Goal: Task Accomplishment & Management: Manage account settings

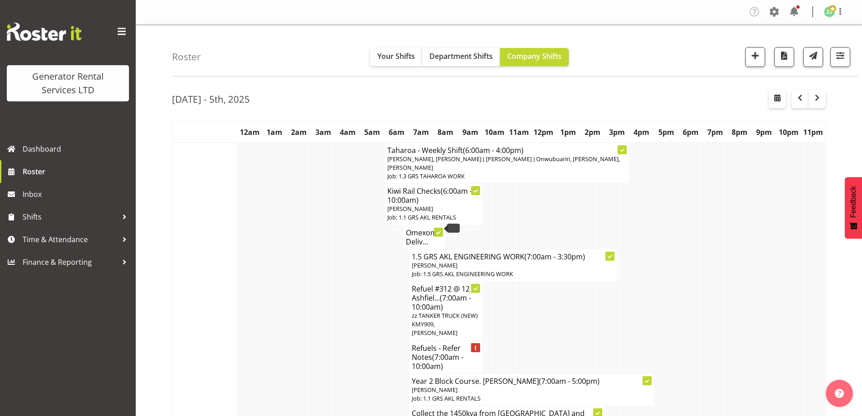
scroll to position [724, 0]
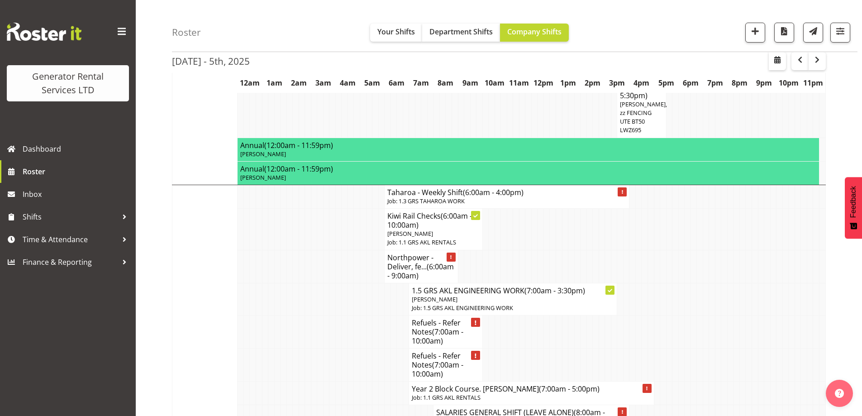
click at [805, 283] on td at bounding box center [804, 299] width 6 height 32
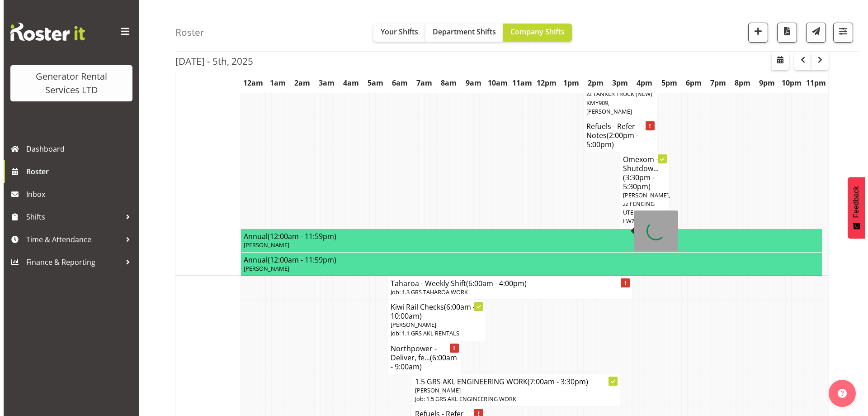
scroll to position [633, 0]
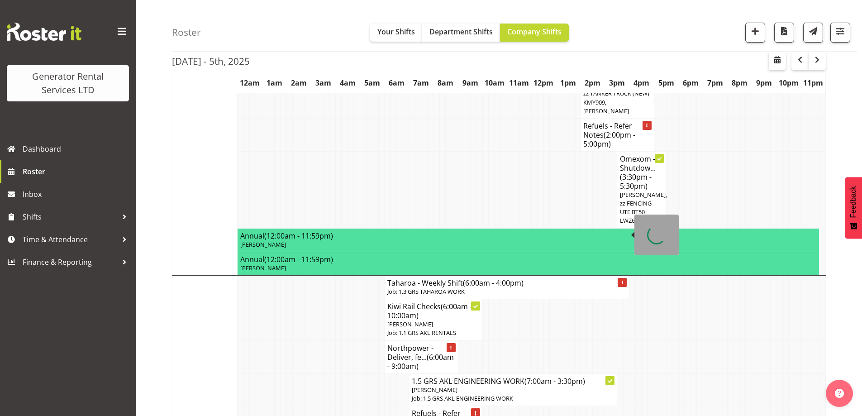
click at [412, 287] on p "Job: 1.3 GRS TAHAROA WORK" at bounding box center [506, 291] width 239 height 9
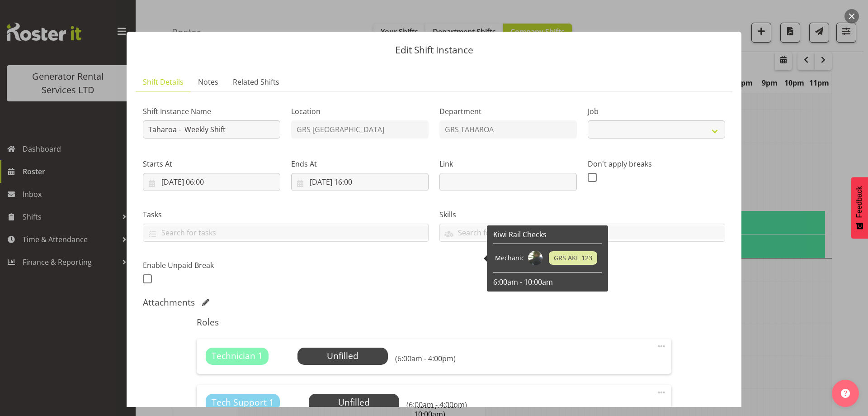
select select "874"
click at [363, 280] on div "Shift Instance Name Taharoa - Weekly Shift Location GRS Auckland Department GRS…" at bounding box center [434, 192] width 593 height 198
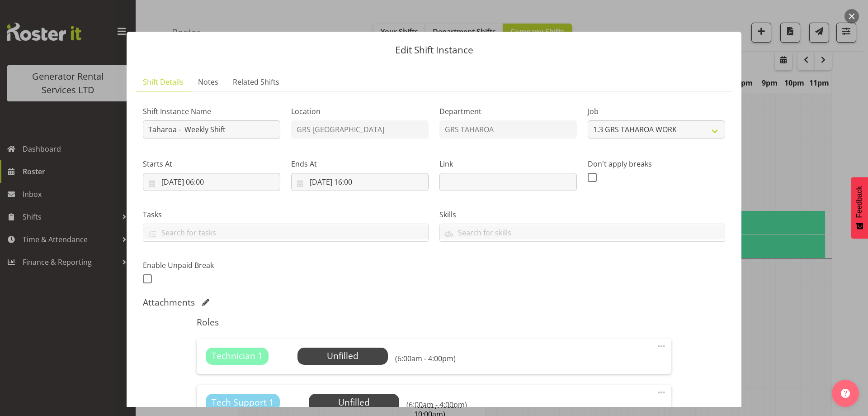
click at [418, 286] on div "Shift Instance Name Taharoa - Weekly Shift Location GRS Auckland Department GRS…" at bounding box center [434, 192] width 593 height 198
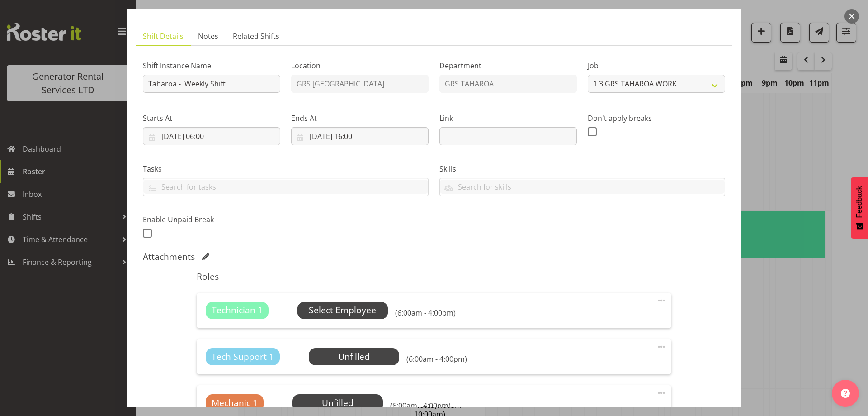
scroll to position [136, 0]
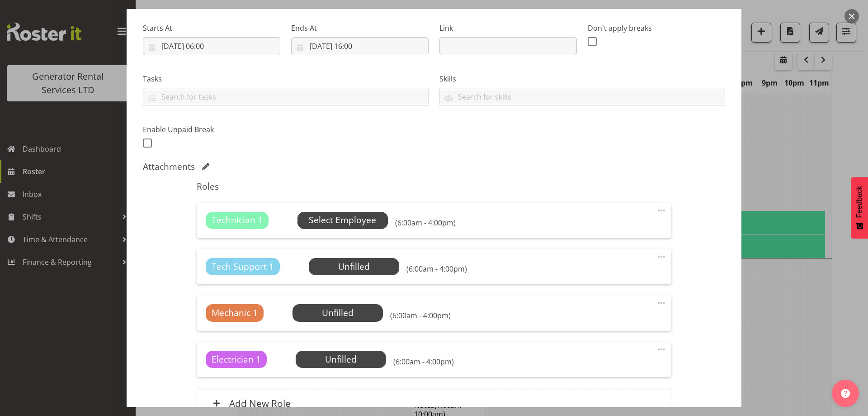
click at [358, 226] on span "Select Employee" at bounding box center [342, 220] width 67 height 13
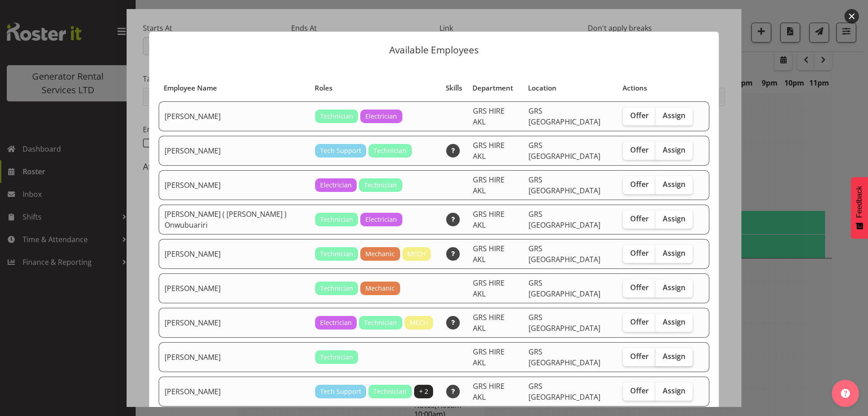
click at [663, 351] on span "Assign" at bounding box center [674, 355] width 23 height 9
click at [659, 353] on input "Assign" at bounding box center [659, 356] width 6 height 6
checkbox input "true"
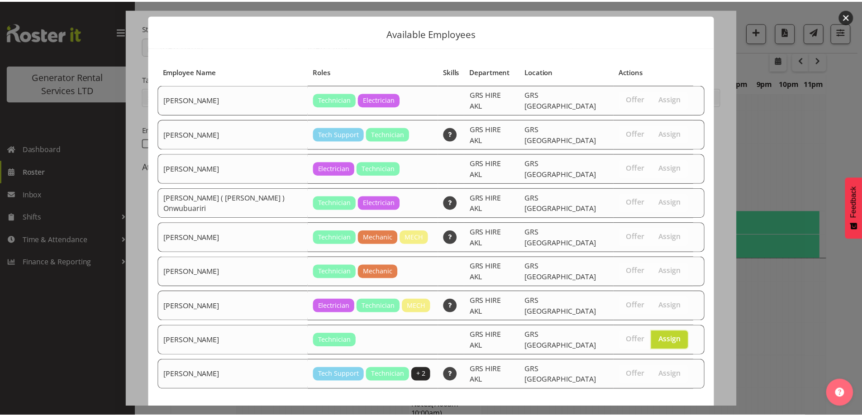
scroll to position [24, 0]
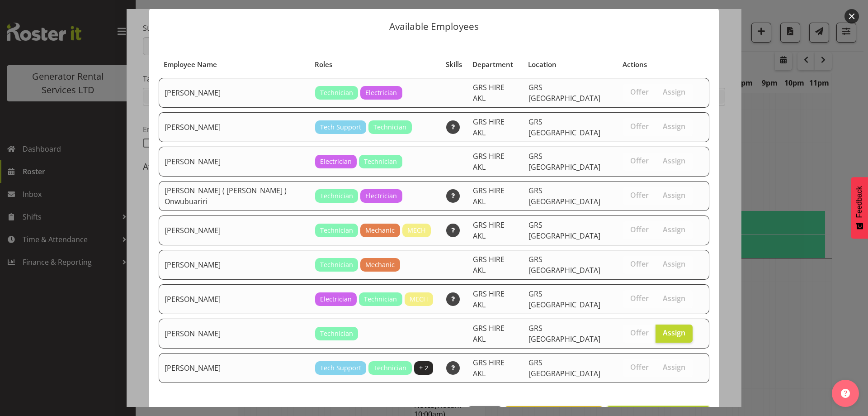
click at [668, 410] on span "Assign Simon Earney" at bounding box center [658, 415] width 91 height 11
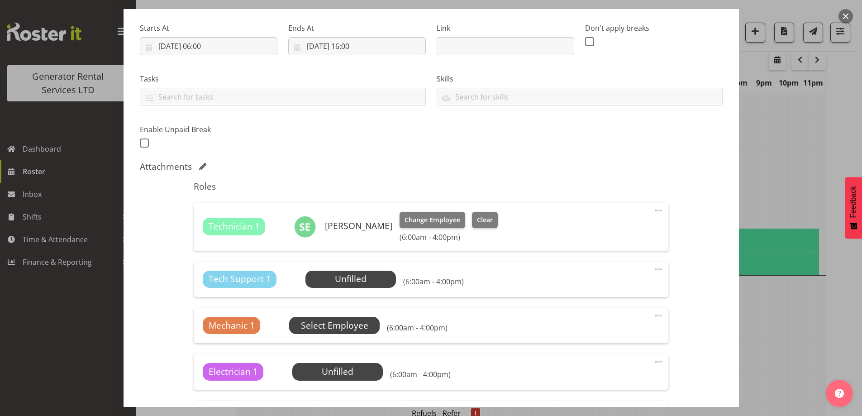
click at [343, 329] on span "Select Employee" at bounding box center [334, 325] width 67 height 13
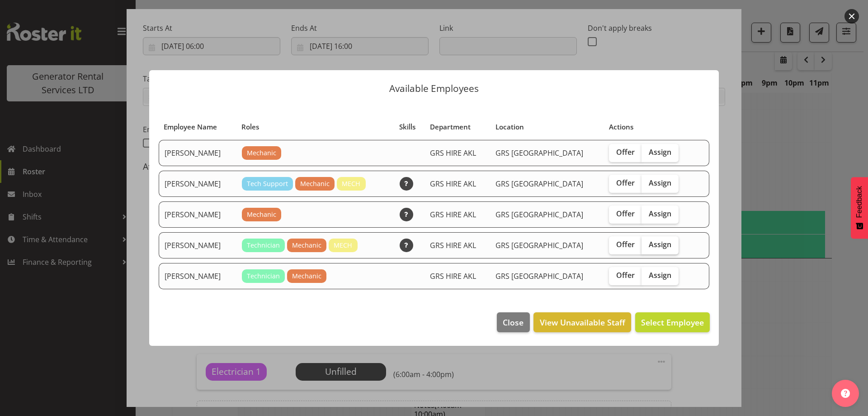
click at [659, 241] on span "Assign" at bounding box center [660, 244] width 23 height 9
click at [648, 242] on input "Assign" at bounding box center [645, 245] width 6 height 6
checkbox input "true"
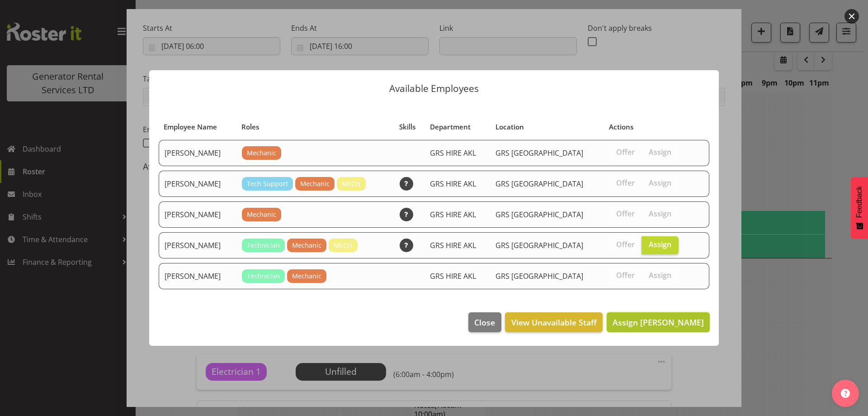
click at [663, 321] on span "Assign Mike Chalmers" at bounding box center [658, 322] width 91 height 11
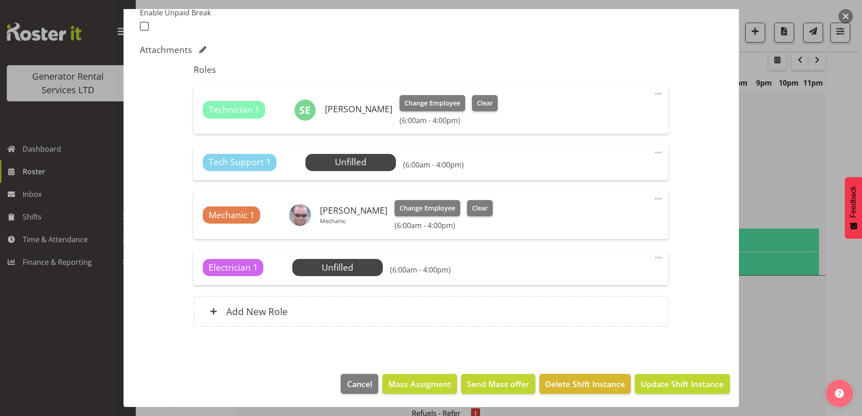
scroll to position [253, 0]
click at [653, 153] on span at bounding box center [658, 152] width 11 height 11
click at [612, 204] on link "Delete" at bounding box center [620, 204] width 87 height 16
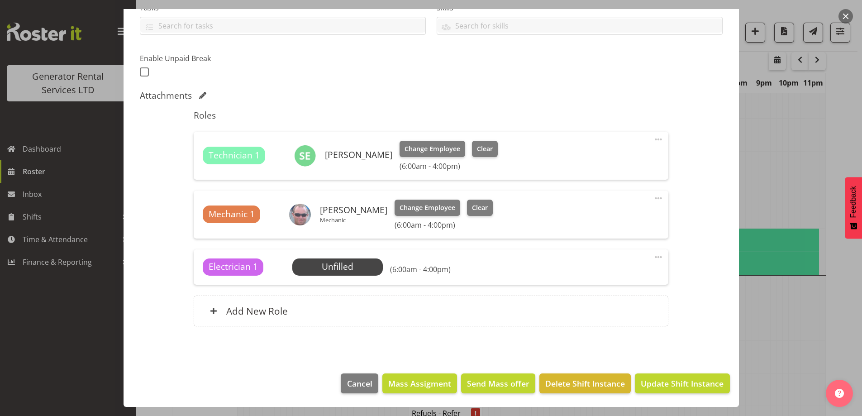
click at [653, 254] on span at bounding box center [658, 256] width 11 height 11
click at [631, 311] on link "Delete" at bounding box center [620, 309] width 87 height 16
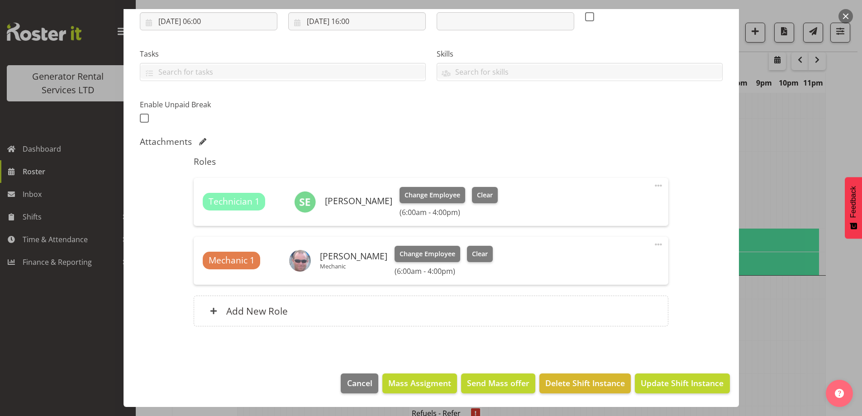
scroll to position [161, 0]
click at [658, 381] on span "Update Shift Instance" at bounding box center [682, 383] width 83 height 12
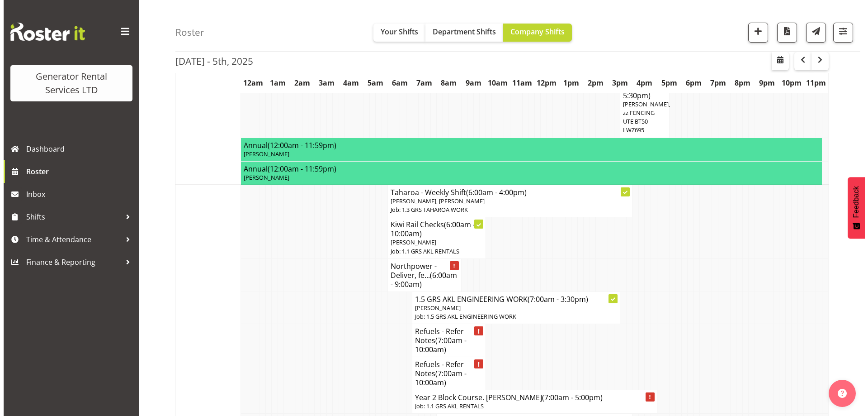
scroll to position [753, 0]
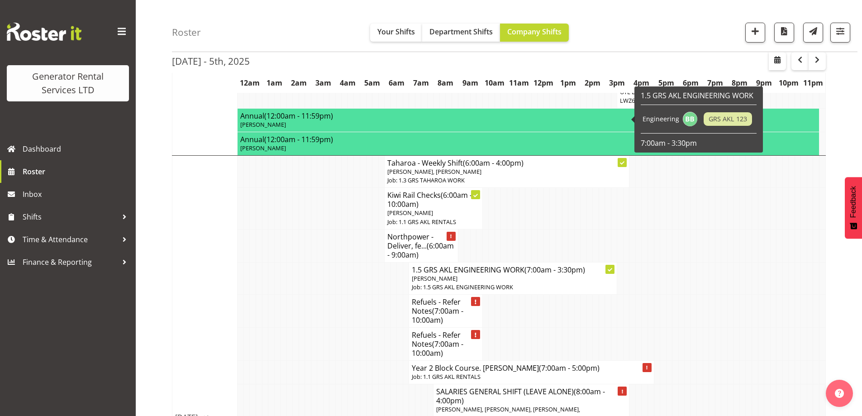
click at [556, 176] on p "Job: 1.3 GRS TAHAROA WORK" at bounding box center [506, 180] width 239 height 9
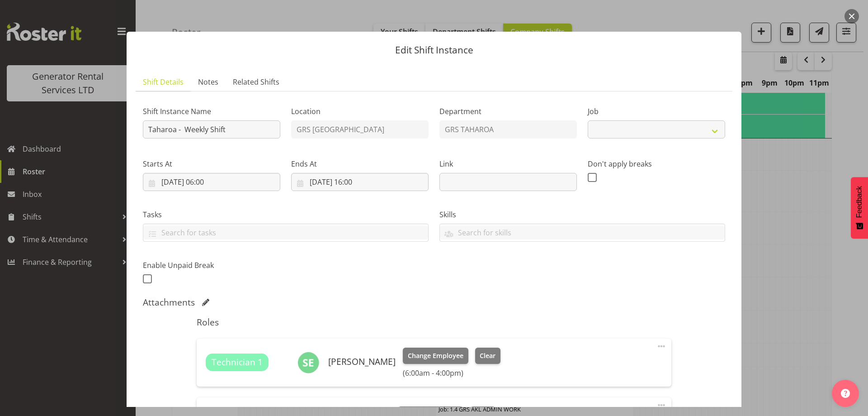
select select "874"
click at [233, 131] on input "Taharoa - Weekly Shift" at bounding box center [212, 129] width 138 height 18
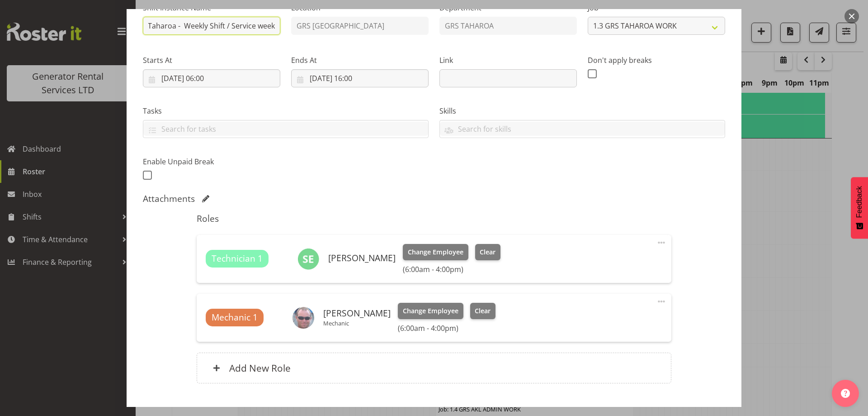
scroll to position [161, 0]
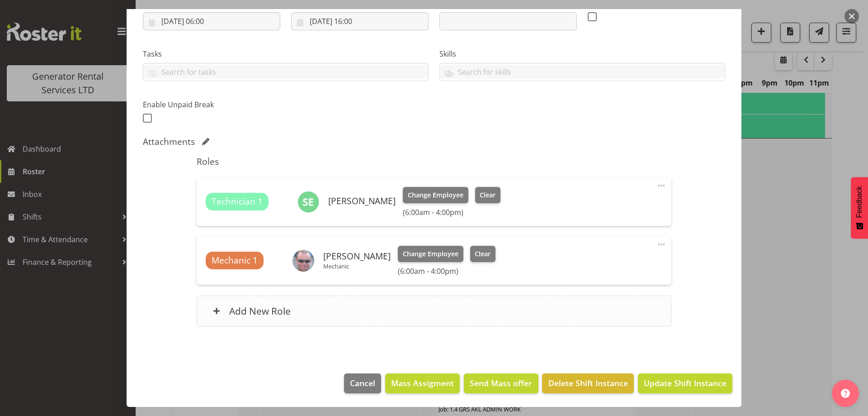
type input "Taharoa - Weekly Shift / Service week"
click at [404, 309] on div "Add New Role" at bounding box center [434, 310] width 474 height 31
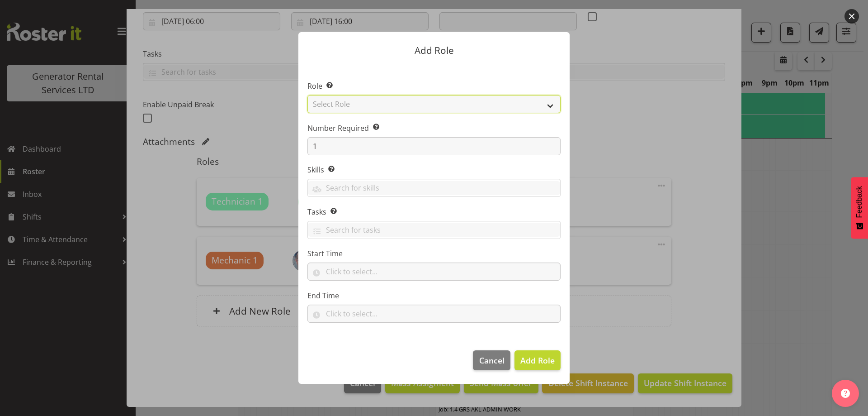
click at [363, 102] on select "Select Role Account Manager Electrician Engineering GM HSEQ manager MECH Mechan…" at bounding box center [434, 104] width 253 height 18
select select "285"
click at [308, 95] on select "Select Role Account Manager Electrician Engineering GM HSEQ manager MECH Mechan…" at bounding box center [434, 104] width 253 height 18
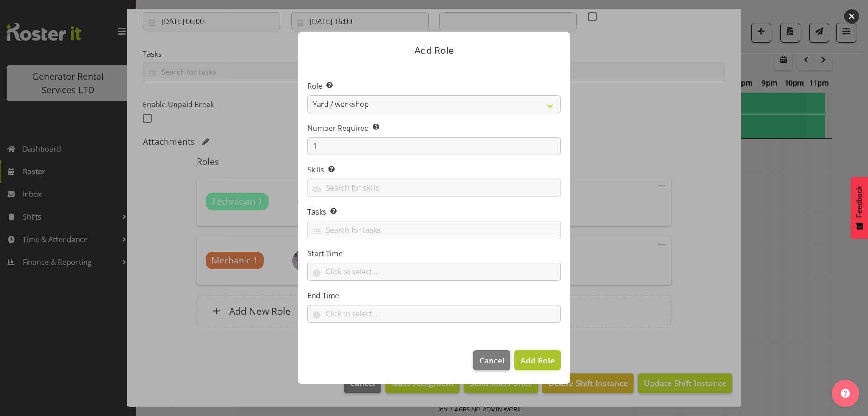
click at [530, 358] on span "Add Role" at bounding box center [538, 360] width 34 height 11
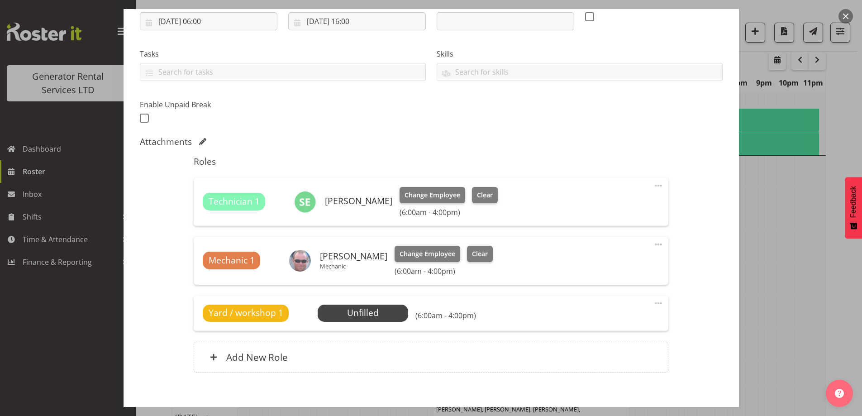
click at [334, 303] on div "Yard / workshop 1 Unfilled Select Employee (6:00am - 4:00pm) Edit Cover Role De…" at bounding box center [431, 312] width 474 height 35
click at [339, 313] on span "Select Employee" at bounding box center [362, 312] width 67 height 13
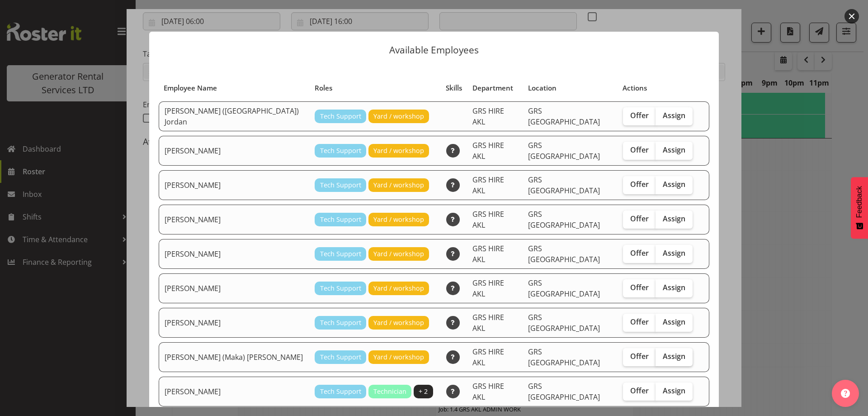
click at [663, 351] on span "Assign" at bounding box center [674, 355] width 23 height 9
click at [656, 353] on input "Assign" at bounding box center [659, 356] width 6 height 6
checkbox input "true"
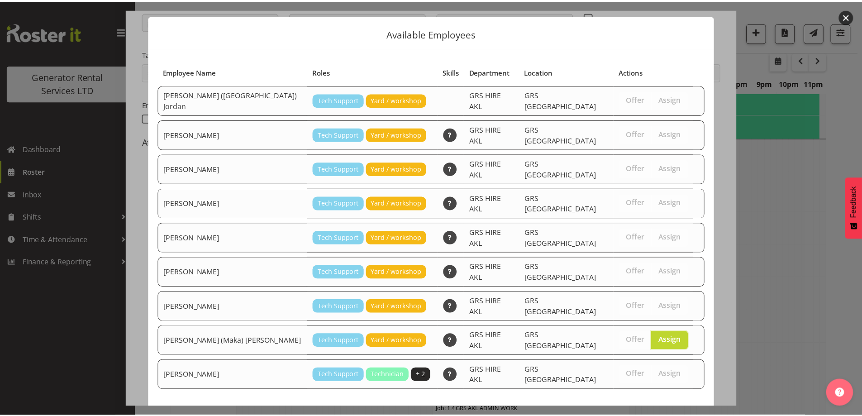
scroll to position [24, 0]
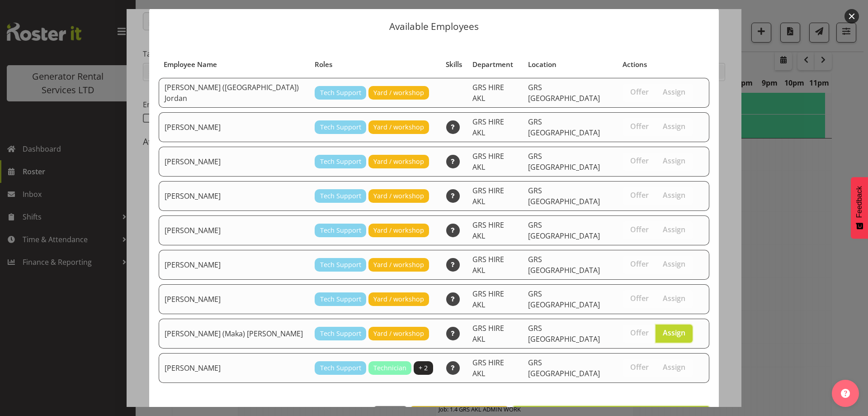
click at [664, 406] on button "Assign Sione (Maka) Fifita" at bounding box center [611, 416] width 198 height 20
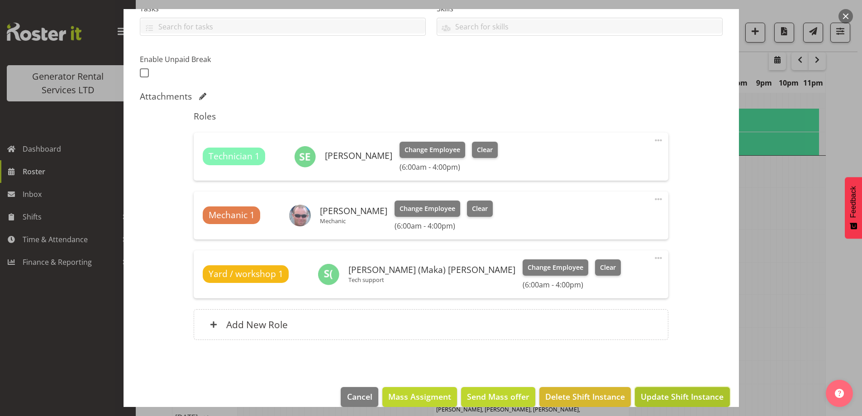
click at [701, 390] on span "Update Shift Instance" at bounding box center [682, 396] width 83 height 12
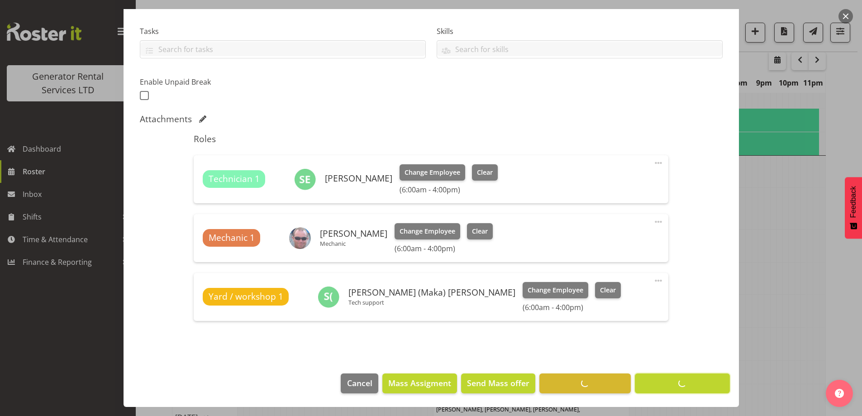
scroll to position [29, 0]
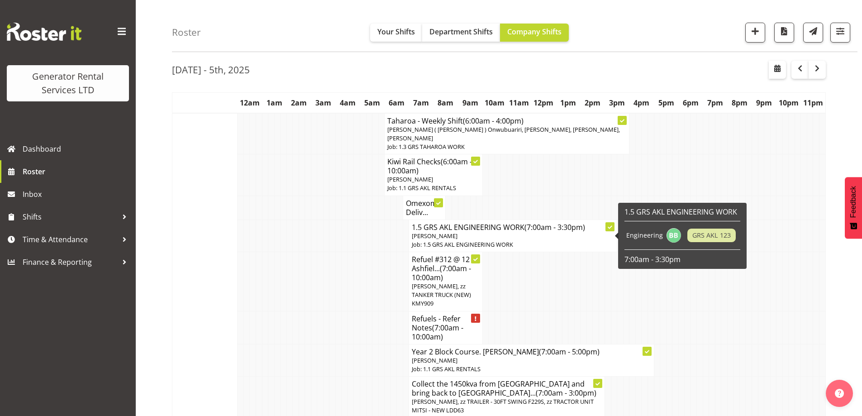
click at [286, 325] on td at bounding box center [289, 327] width 6 height 33
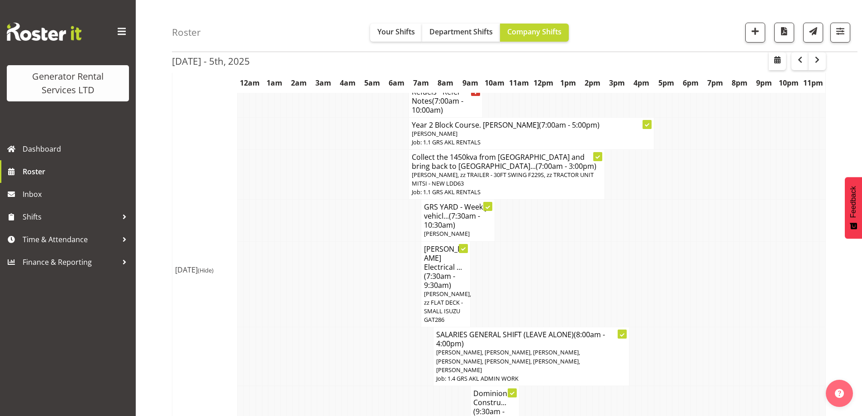
scroll to position [256, 0]
click at [359, 337] on tr "SALARIES GENERAL SHIFT (LEAVE ALONE) (8:00am - 4:00pm) Nick McDonald, Hamish Ma…" at bounding box center [498, 356] width 653 height 59
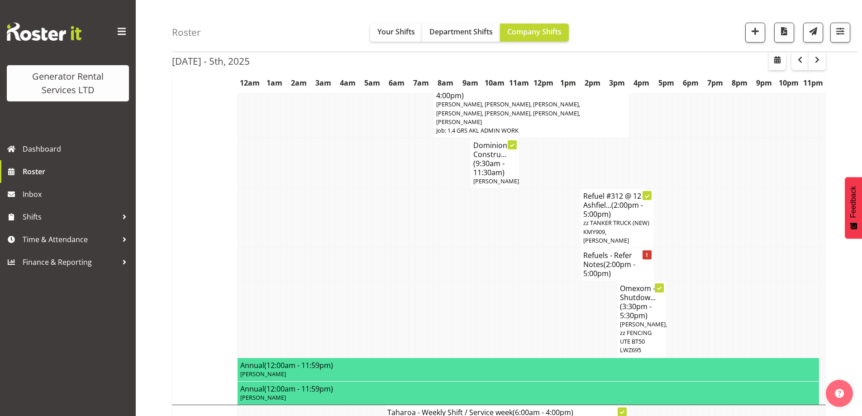
scroll to position [527, 0]
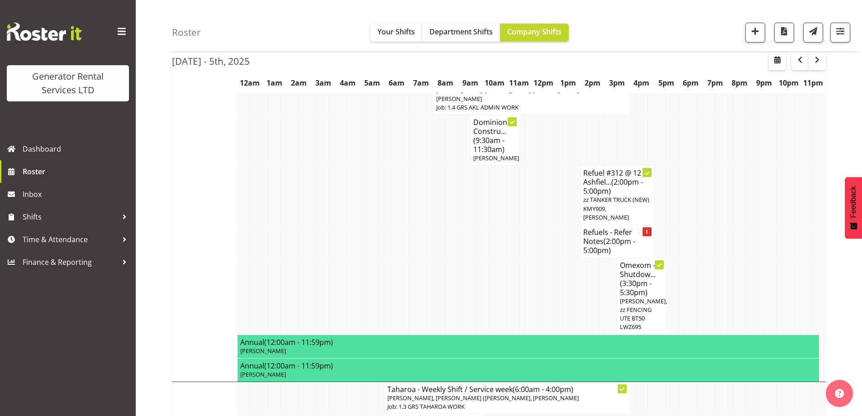
click at [819, 123] on td at bounding box center [822, 140] width 6 height 51
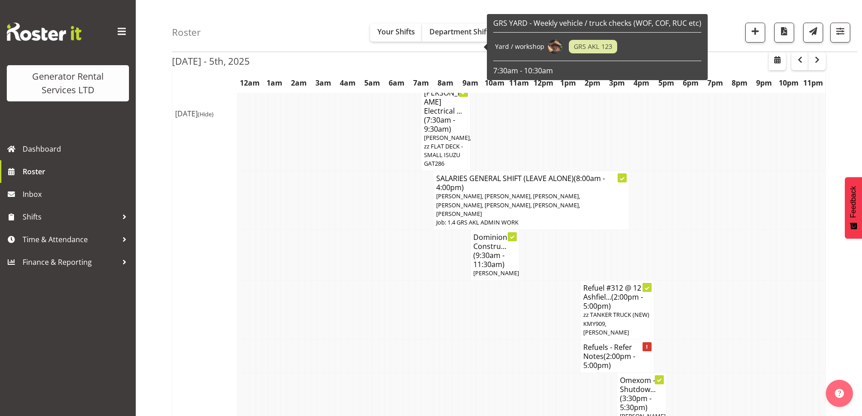
scroll to position [482, 0]
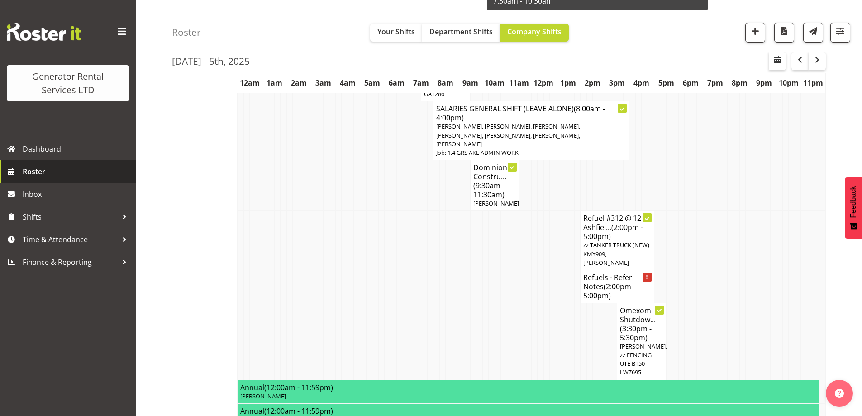
click at [42, 176] on span "Roster" at bounding box center [77, 172] width 109 height 14
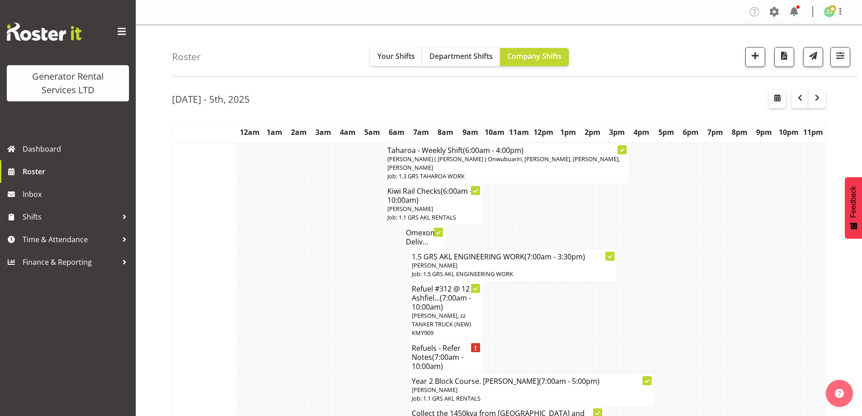
click at [280, 311] on td at bounding box center [283, 310] width 6 height 59
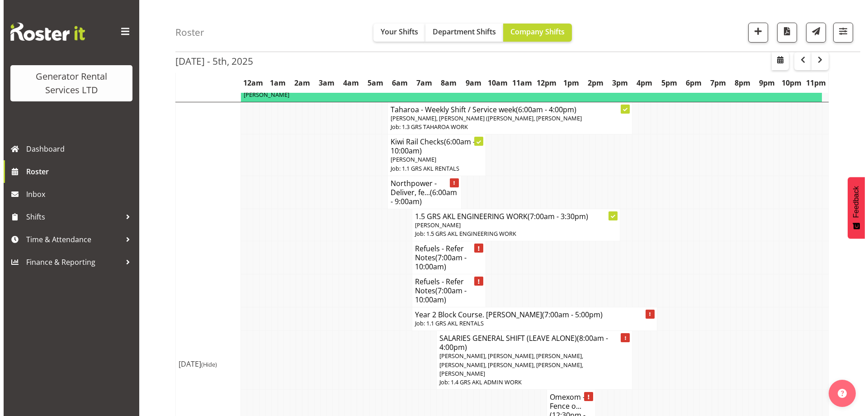
scroll to position [724, 0]
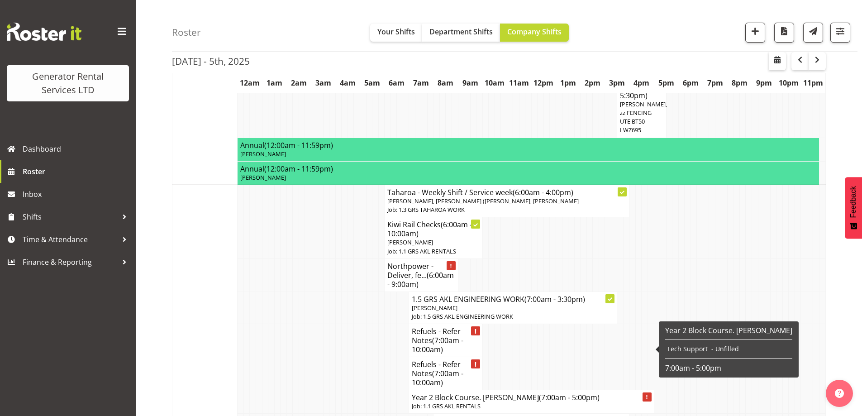
click at [451, 393] on h4 "Year 2 Block Course. [PERSON_NAME] (7:00am - 5:00pm)" at bounding box center [531, 397] width 239 height 9
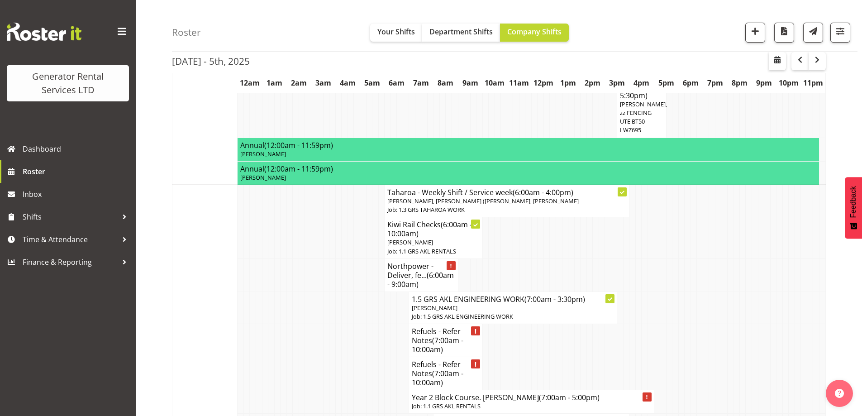
select select
select select "8"
select select "2025"
select select "7"
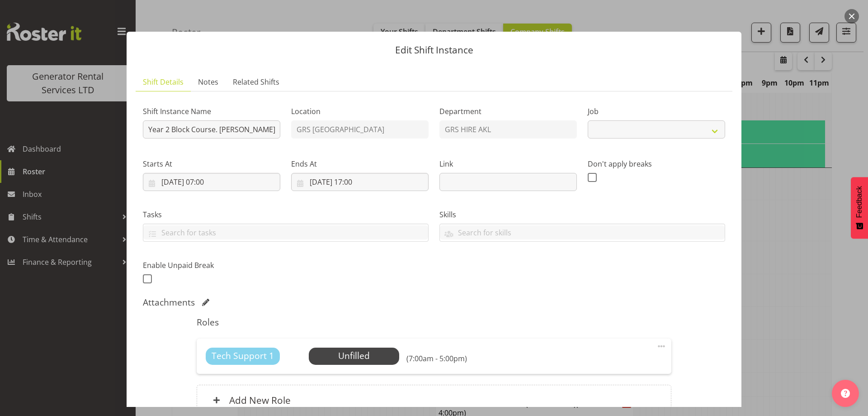
select select "9"
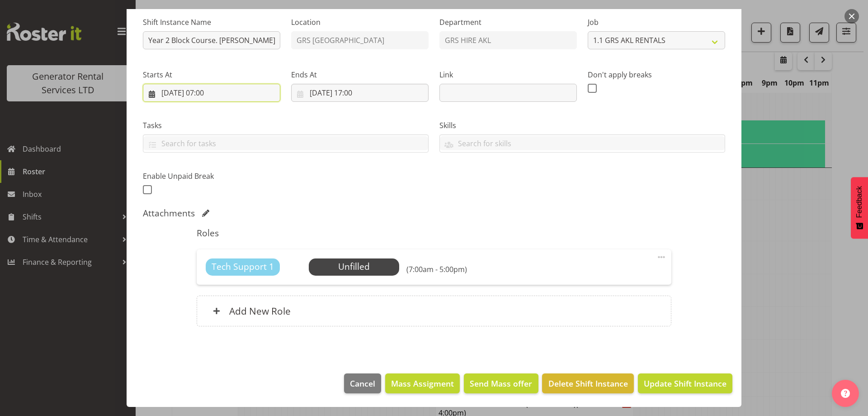
click at [256, 94] on input "[DATE] 07:00" at bounding box center [212, 93] width 138 height 18
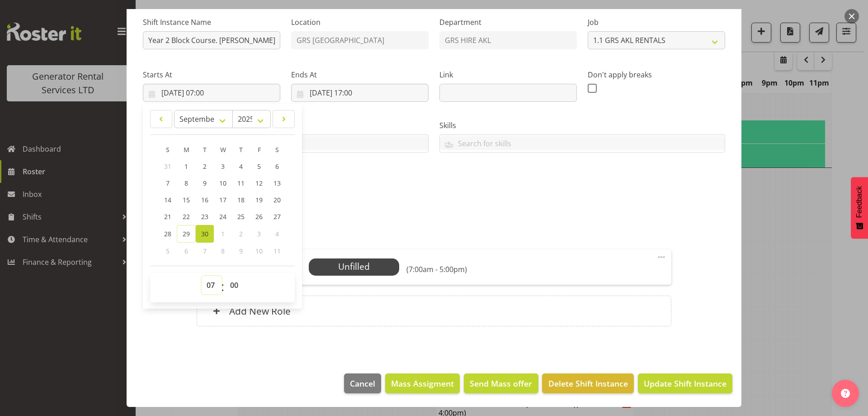
click at [210, 278] on select "00 01 02 03 04 05 06 07 08 09 10 11 12 13 14 15 16 17 18 19 20 21 22 23" at bounding box center [212, 285] width 20 height 18
select select "8"
click at [202, 276] on select "00 01 02 03 04 05 06 07 08 09 10 11 12 13 14 15 16 17 18 19 20 21 22 23" at bounding box center [212, 285] width 20 height 18
type input "[DATE] 08:00"
click at [542, 242] on div "Roles Tech Support 1 Unfilled Select Employee (8:00am - 5:00pm) Edit Cover Role…" at bounding box center [433, 279] width 485 height 115
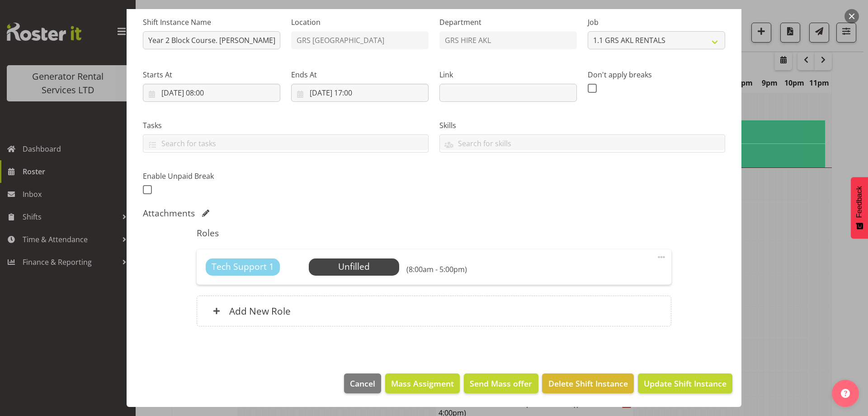
click at [370, 256] on div "Tech Support 1 Unfilled Select Employee (8:00am - 5:00pm) Edit Cover Role Delete" at bounding box center [434, 266] width 474 height 35
click at [370, 259] on span "Select Employee" at bounding box center [354, 266] width 90 height 17
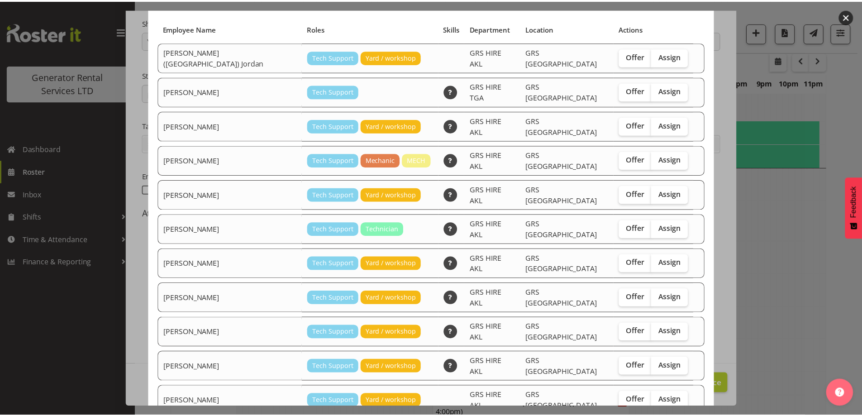
scroll to position [116, 0]
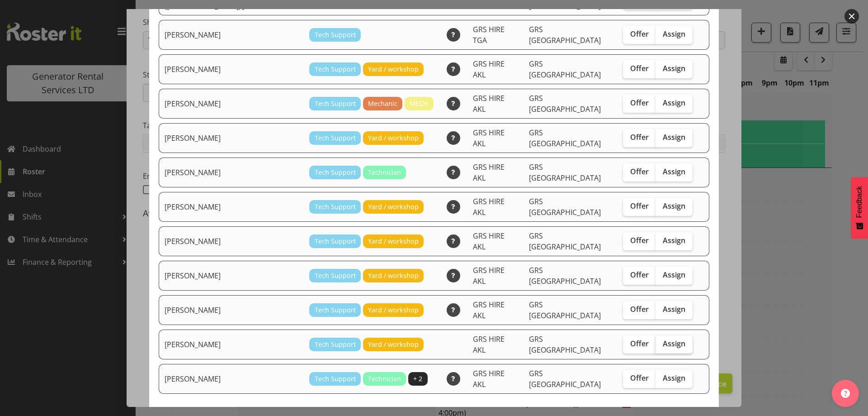
click at [663, 339] on span "Assign" at bounding box center [674, 343] width 23 height 9
click at [656, 341] on input "Assign" at bounding box center [659, 344] width 6 height 6
checkbox input "true"
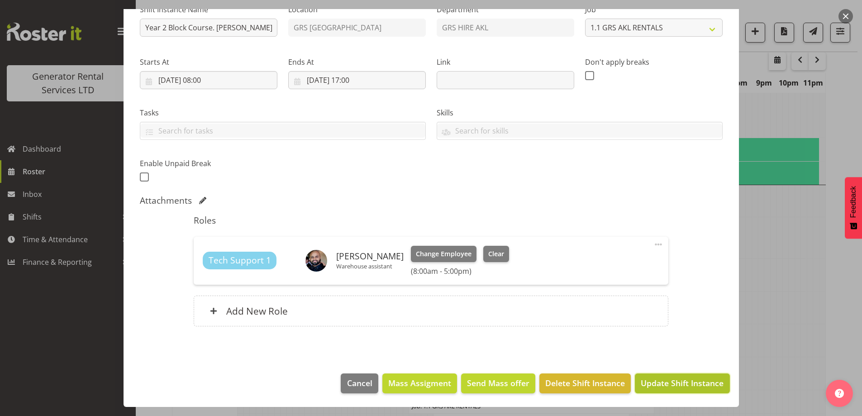
click at [662, 376] on button "Update Shift Instance" at bounding box center [682, 383] width 95 height 20
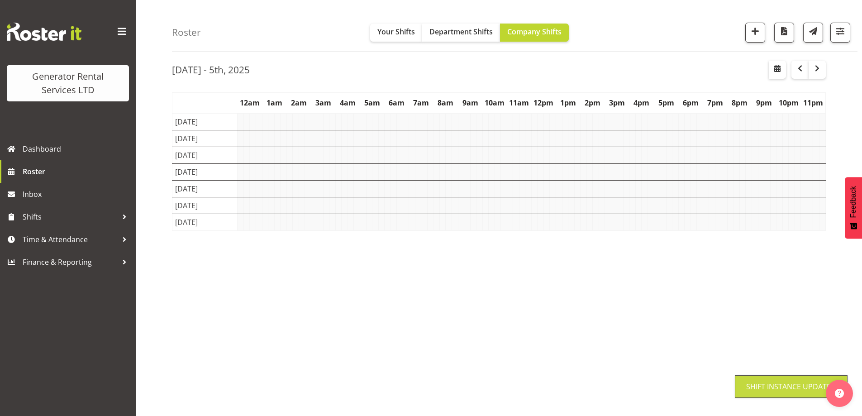
scroll to position [29, 0]
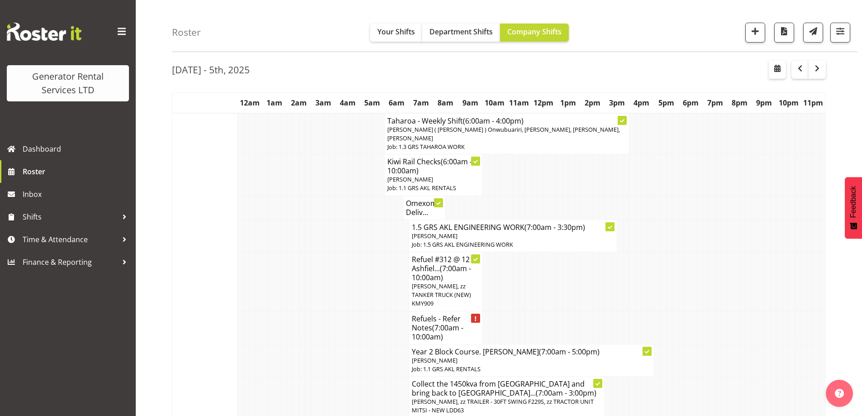
click at [350, 263] on td at bounding box center [350, 280] width 6 height 59
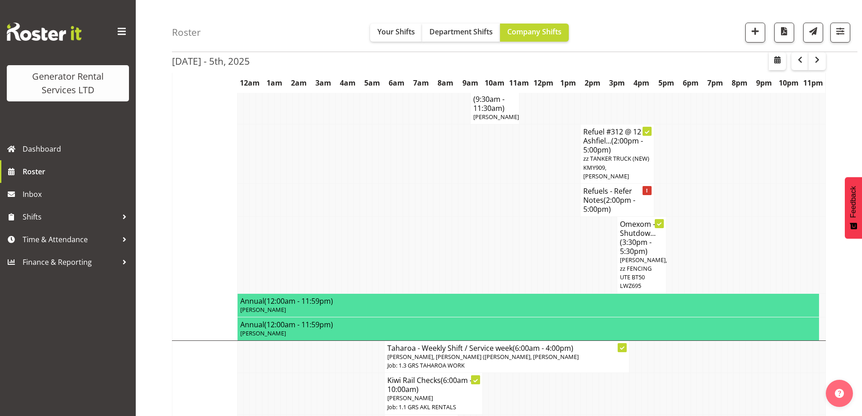
scroll to position [572, 0]
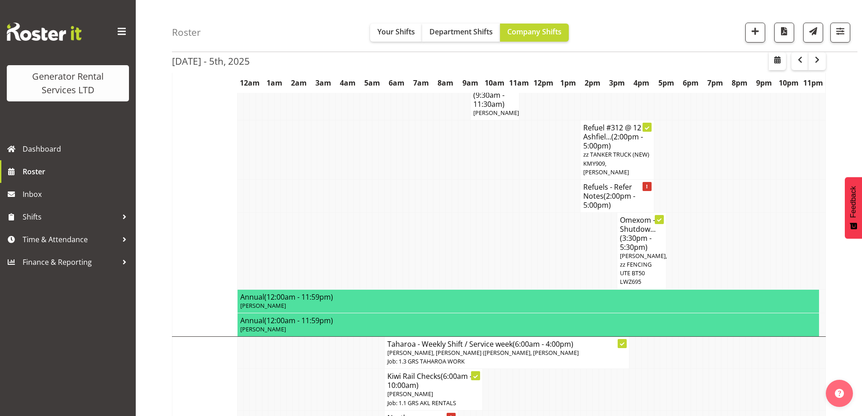
click at [339, 179] on td at bounding box center [338, 195] width 6 height 33
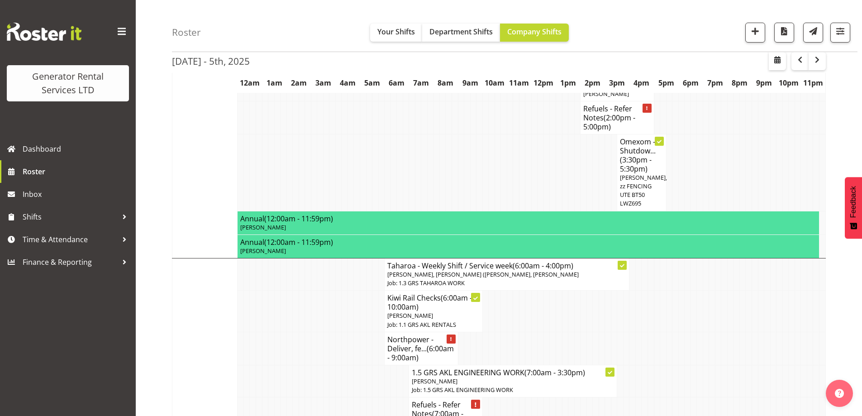
scroll to position [844, 0]
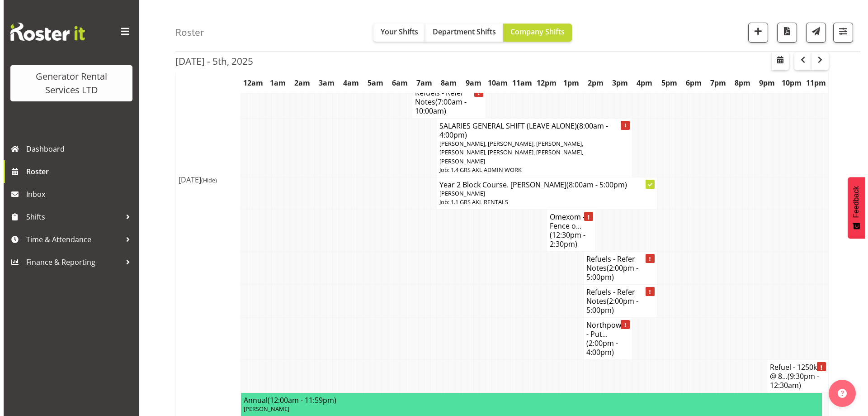
scroll to position [979, 0]
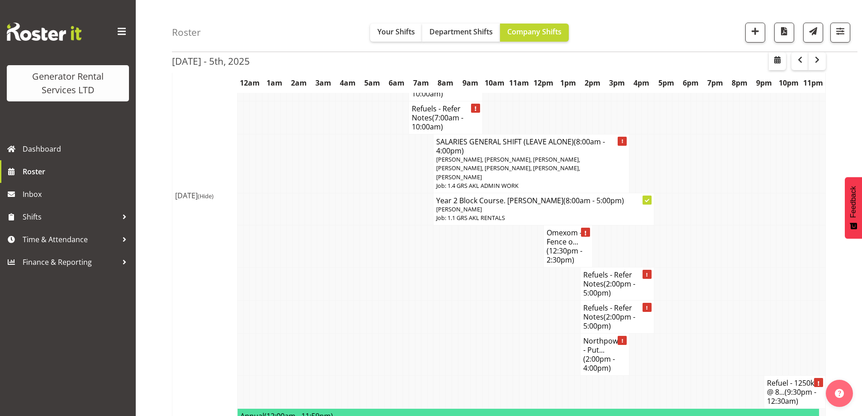
click at [678, 333] on td at bounding box center [675, 354] width 6 height 42
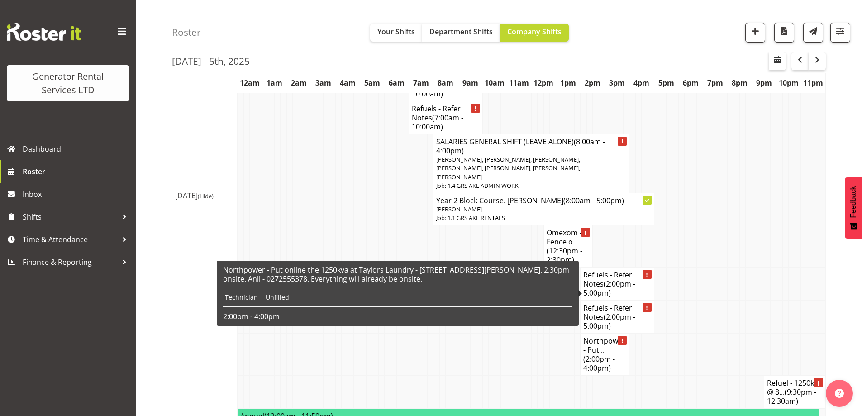
click at [611, 336] on h4 "Northpower - Put... (2:00pm - 4:00pm)" at bounding box center [604, 354] width 43 height 36
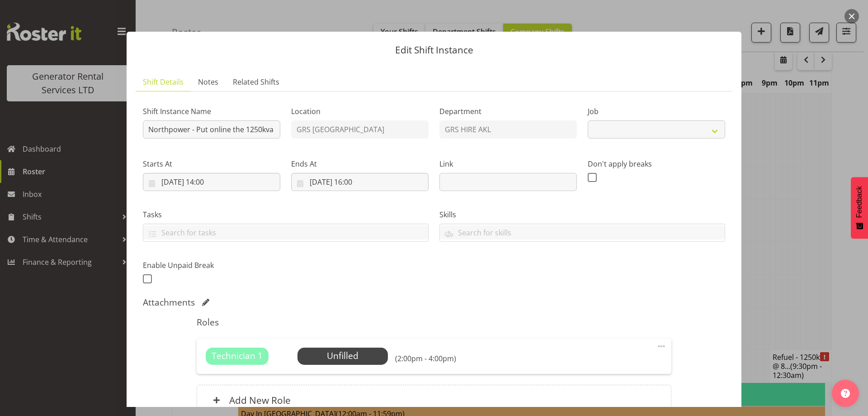
select select "9"
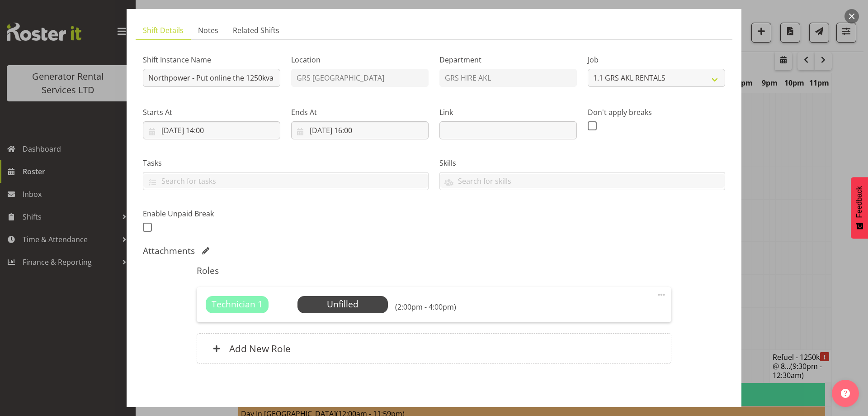
scroll to position [89, 0]
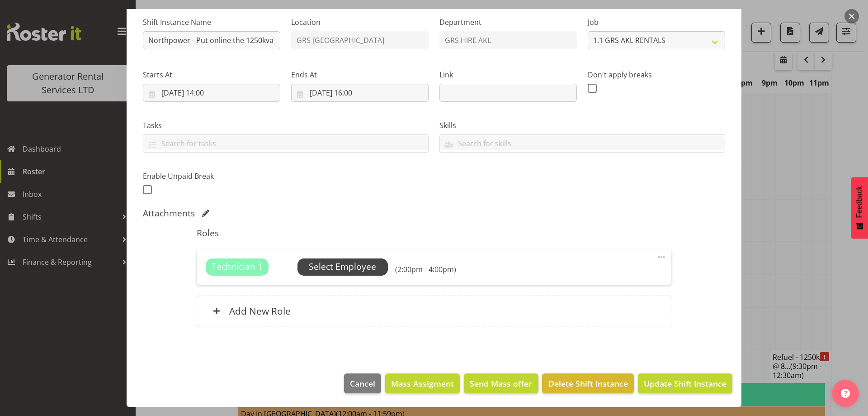
click at [363, 271] on span "Select Employee" at bounding box center [342, 266] width 67 height 13
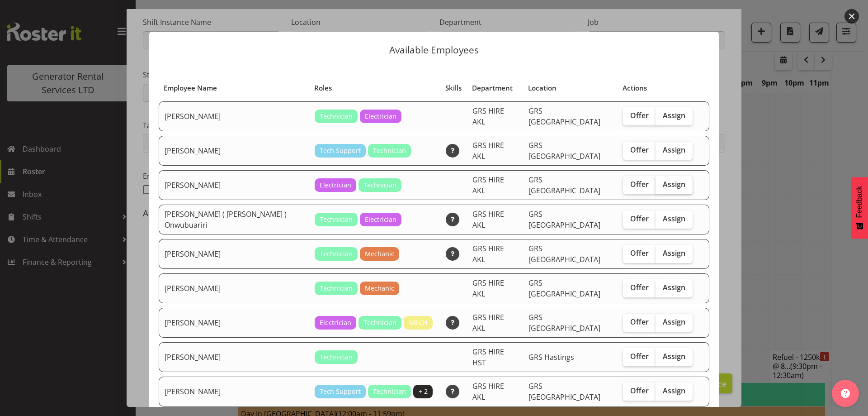
click at [663, 180] on span "Assign" at bounding box center [674, 184] width 23 height 9
click at [662, 181] on input "Assign" at bounding box center [659, 184] width 6 height 6
checkbox input "true"
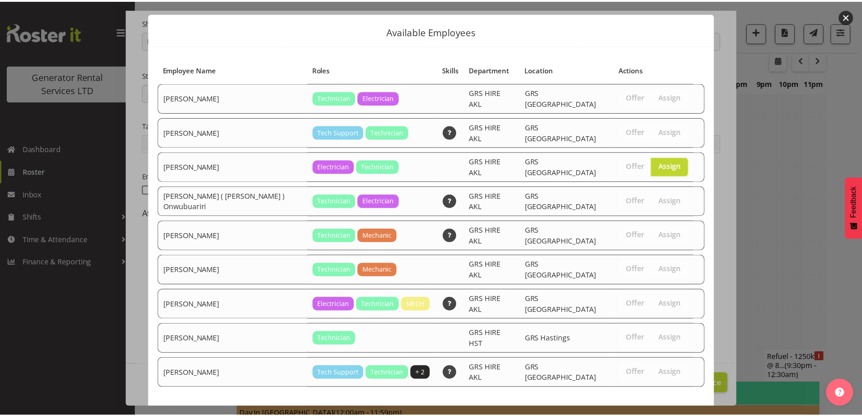
scroll to position [24, 0]
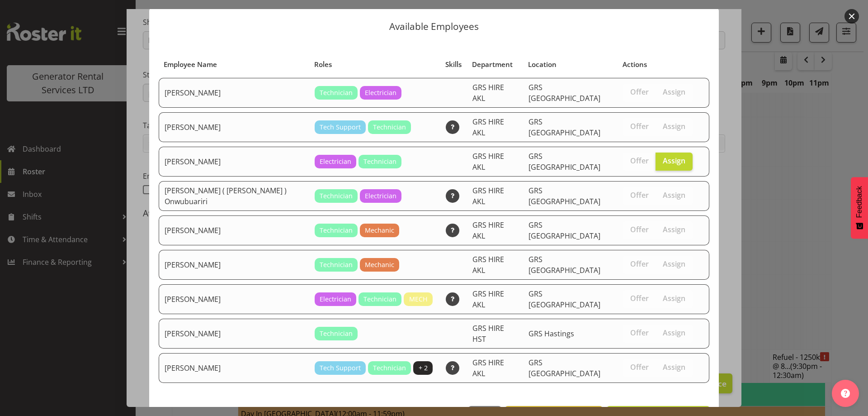
click at [644, 405] on footer "Close View Unavailable Staff Assign [PERSON_NAME]" at bounding box center [434, 418] width 570 height 43
click at [648, 410] on span "Assign [PERSON_NAME]" at bounding box center [658, 415] width 91 height 11
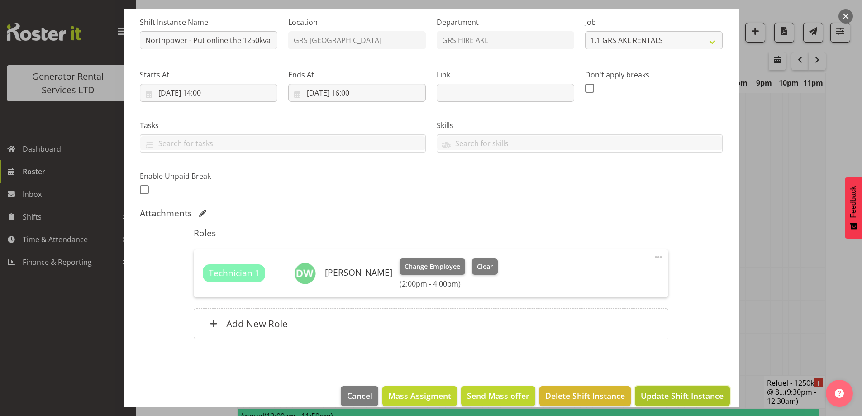
click at [655, 392] on span "Update Shift Instance" at bounding box center [682, 395] width 83 height 12
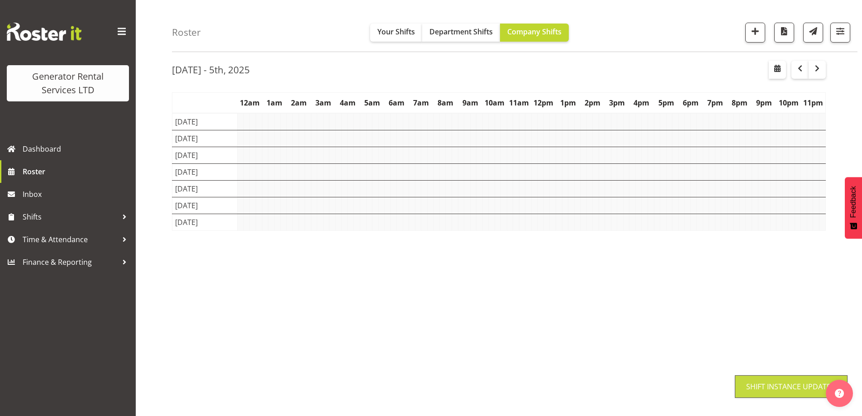
scroll to position [29, 0]
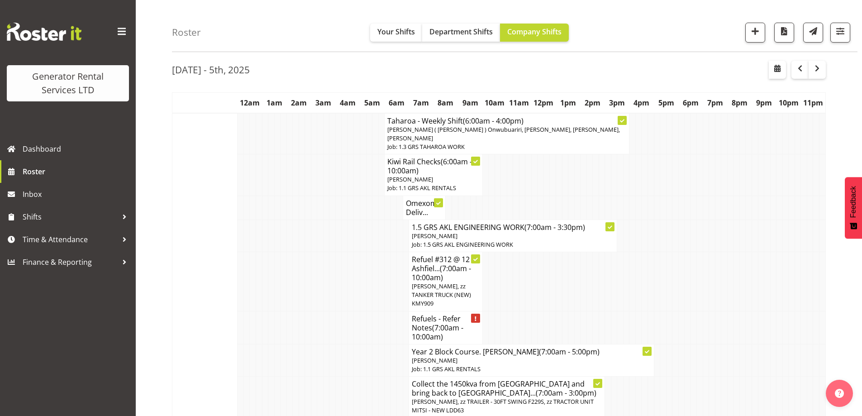
click at [301, 344] on td at bounding box center [302, 360] width 6 height 32
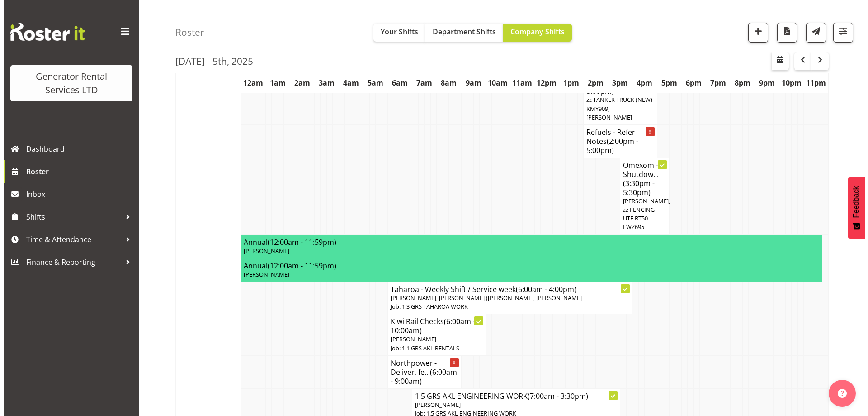
scroll to position [769, 0]
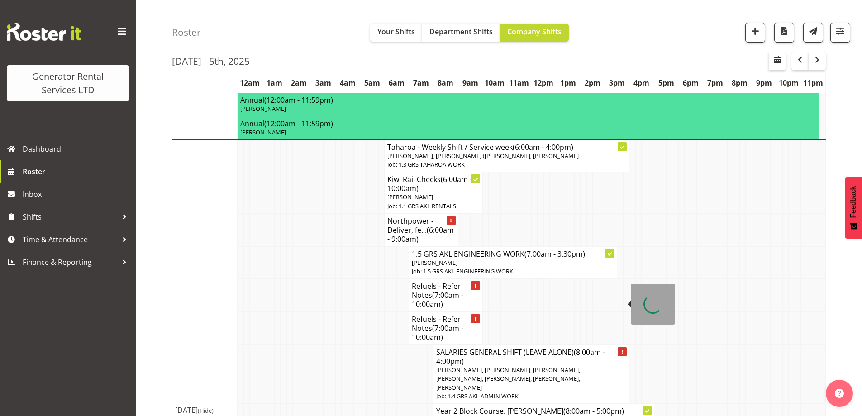
click at [496, 347] on h4 "SALARIES GENERAL SHIFT (LEAVE ALONE) (8:00am - 4:00pm)" at bounding box center [531, 356] width 190 height 18
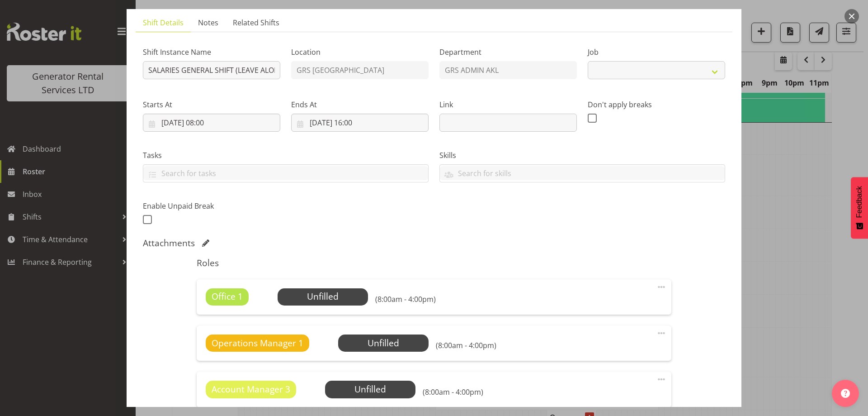
scroll to position [136, 0]
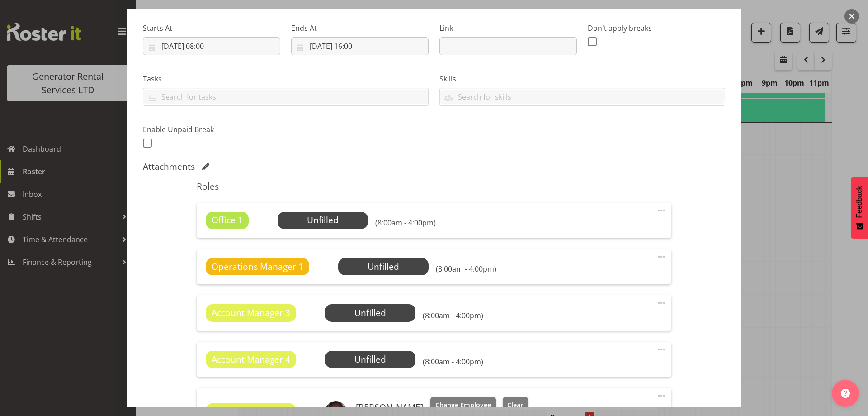
select select "875"
click at [656, 210] on span at bounding box center [661, 210] width 11 height 11
click at [608, 263] on link "Delete" at bounding box center [623, 263] width 87 height 16
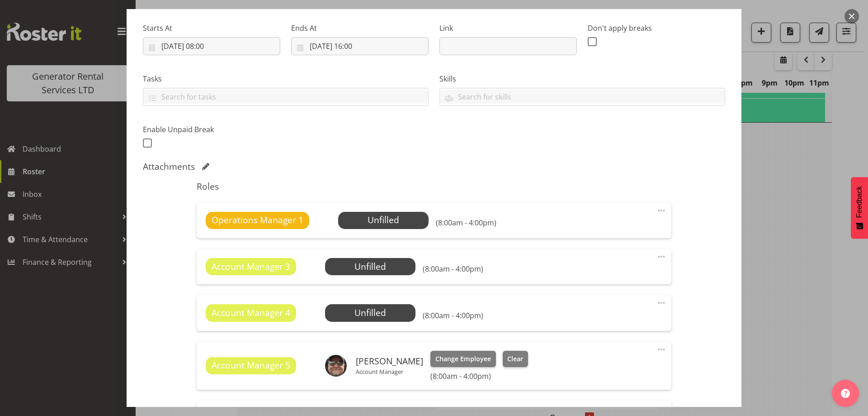
click at [656, 207] on span at bounding box center [661, 210] width 11 height 11
click at [622, 261] on link "Delete" at bounding box center [623, 263] width 87 height 16
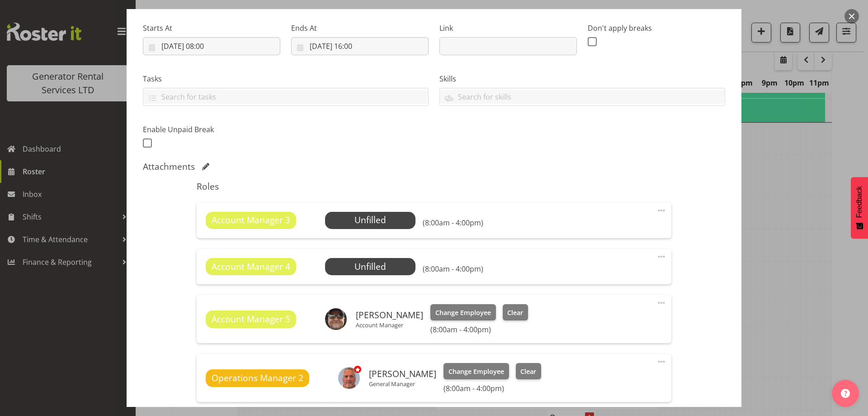
click at [656, 211] on span at bounding box center [661, 210] width 11 height 11
click at [615, 259] on link "Delete" at bounding box center [623, 263] width 87 height 16
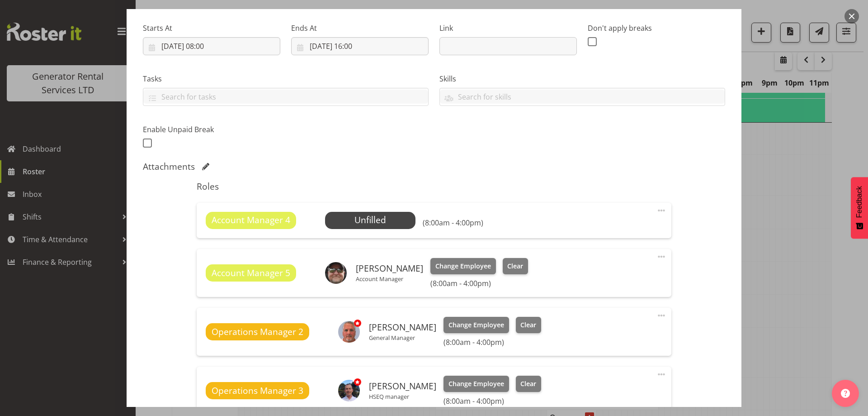
click at [656, 209] on span at bounding box center [661, 210] width 11 height 11
click at [617, 261] on link "Delete" at bounding box center [623, 263] width 87 height 16
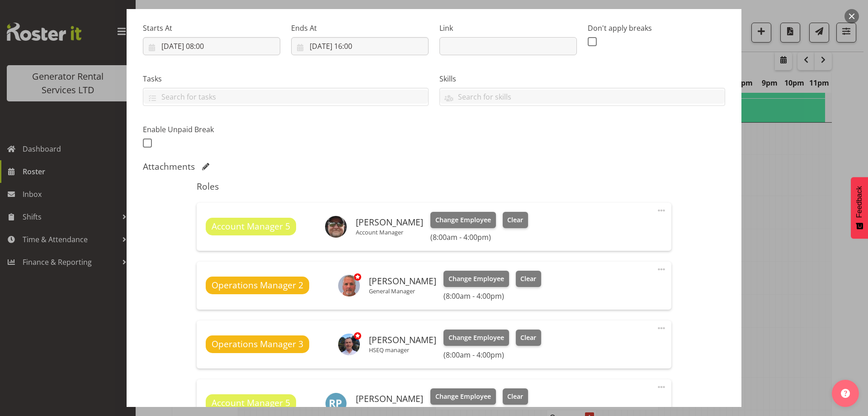
scroll to position [317, 0]
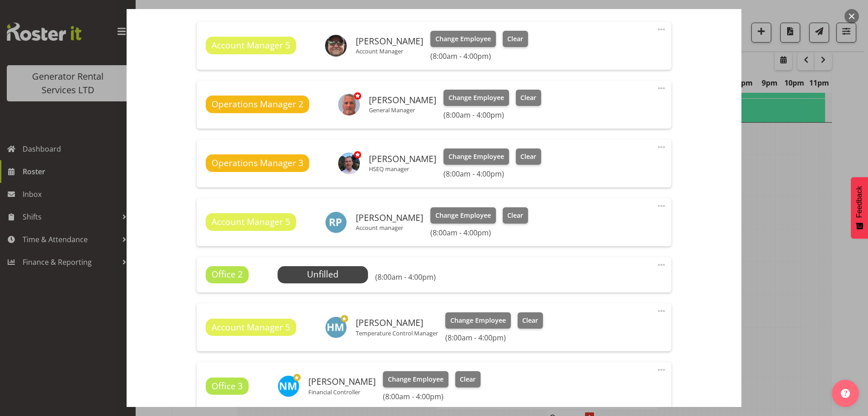
click at [657, 264] on span at bounding box center [661, 264] width 11 height 11
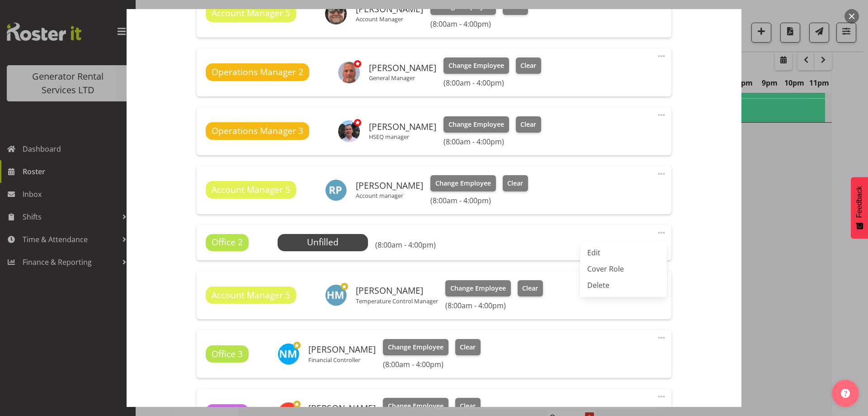
scroll to position [362, 0]
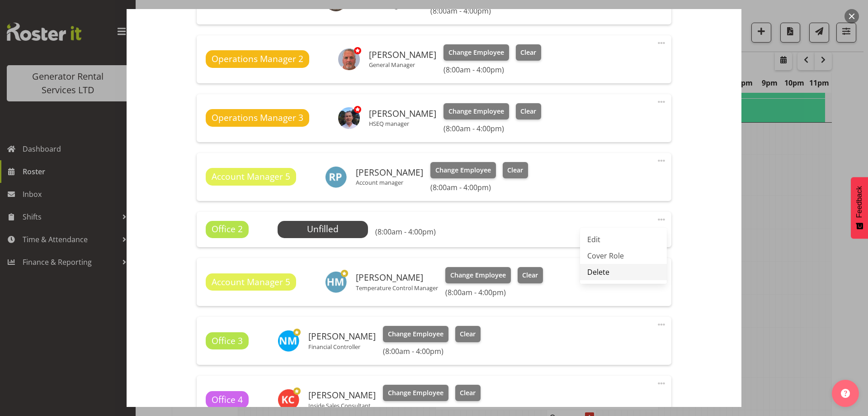
click at [604, 274] on link "Delete" at bounding box center [623, 272] width 87 height 16
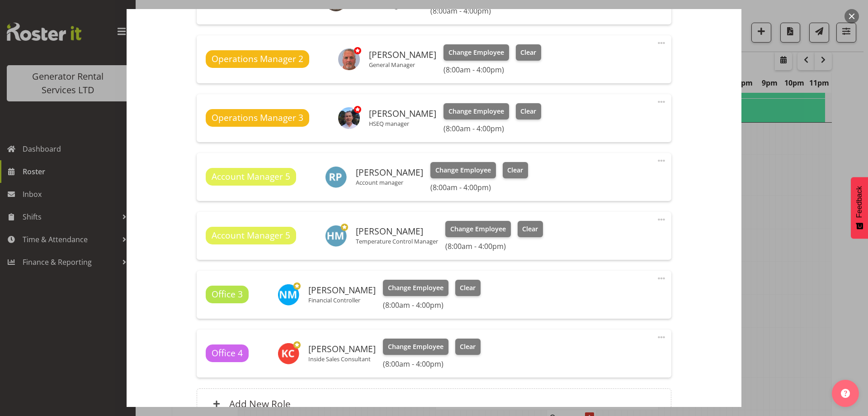
scroll to position [455, 0]
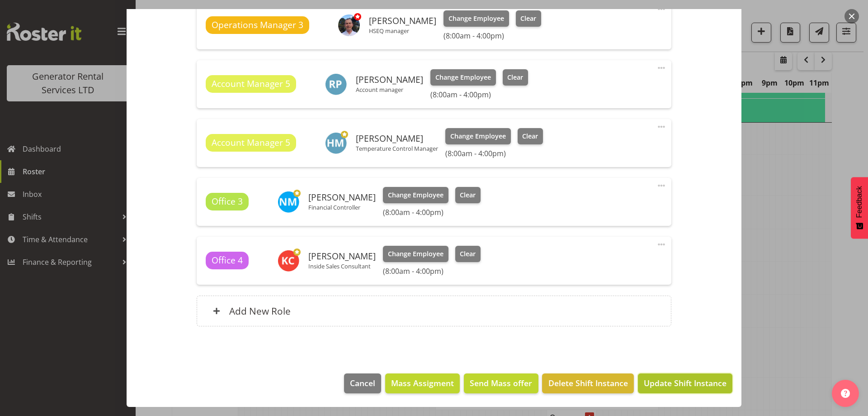
click at [658, 377] on span "Update Shift Instance" at bounding box center [685, 383] width 83 height 12
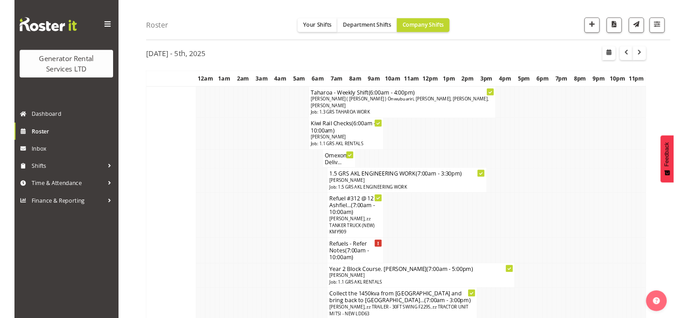
scroll to position [29, 0]
